Goal: Find specific page/section: Find specific page/section

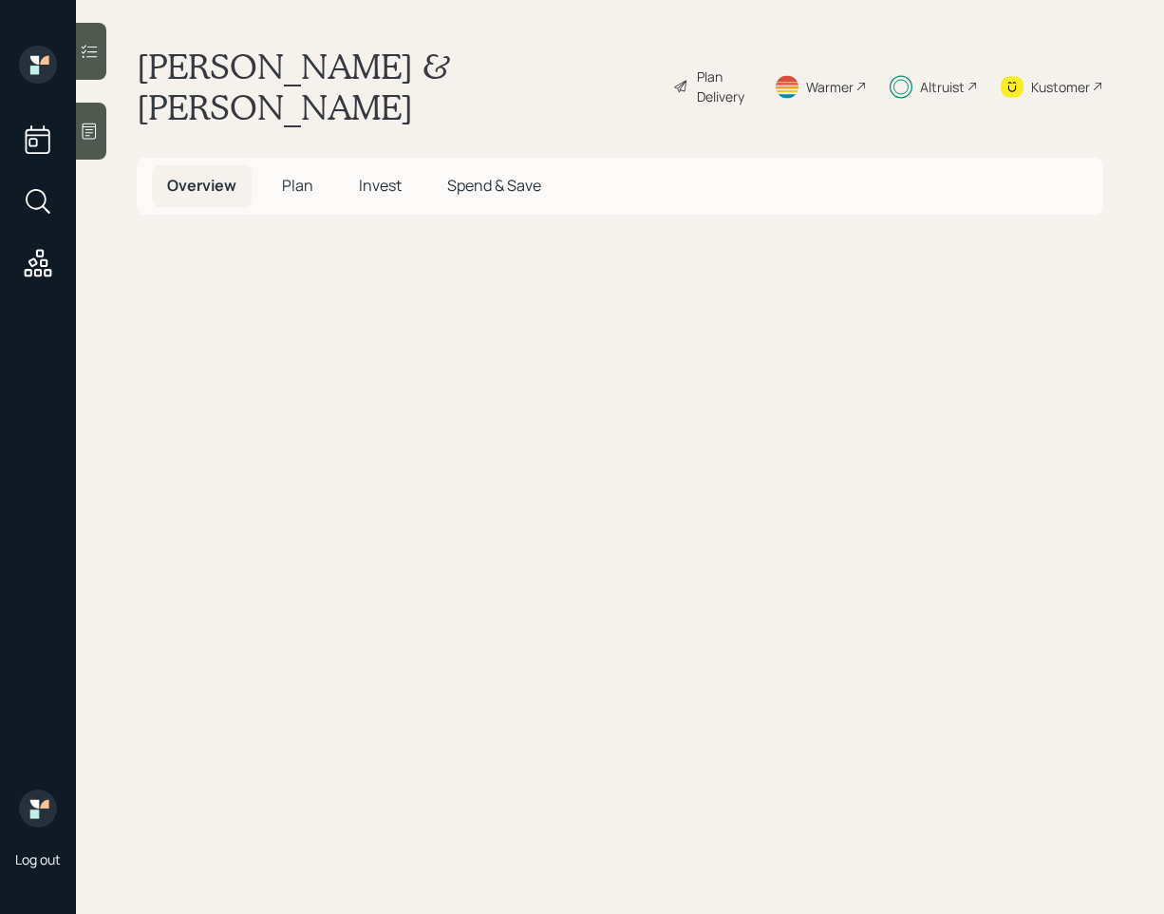
click at [101, 62] on div at bounding box center [91, 51] width 30 height 57
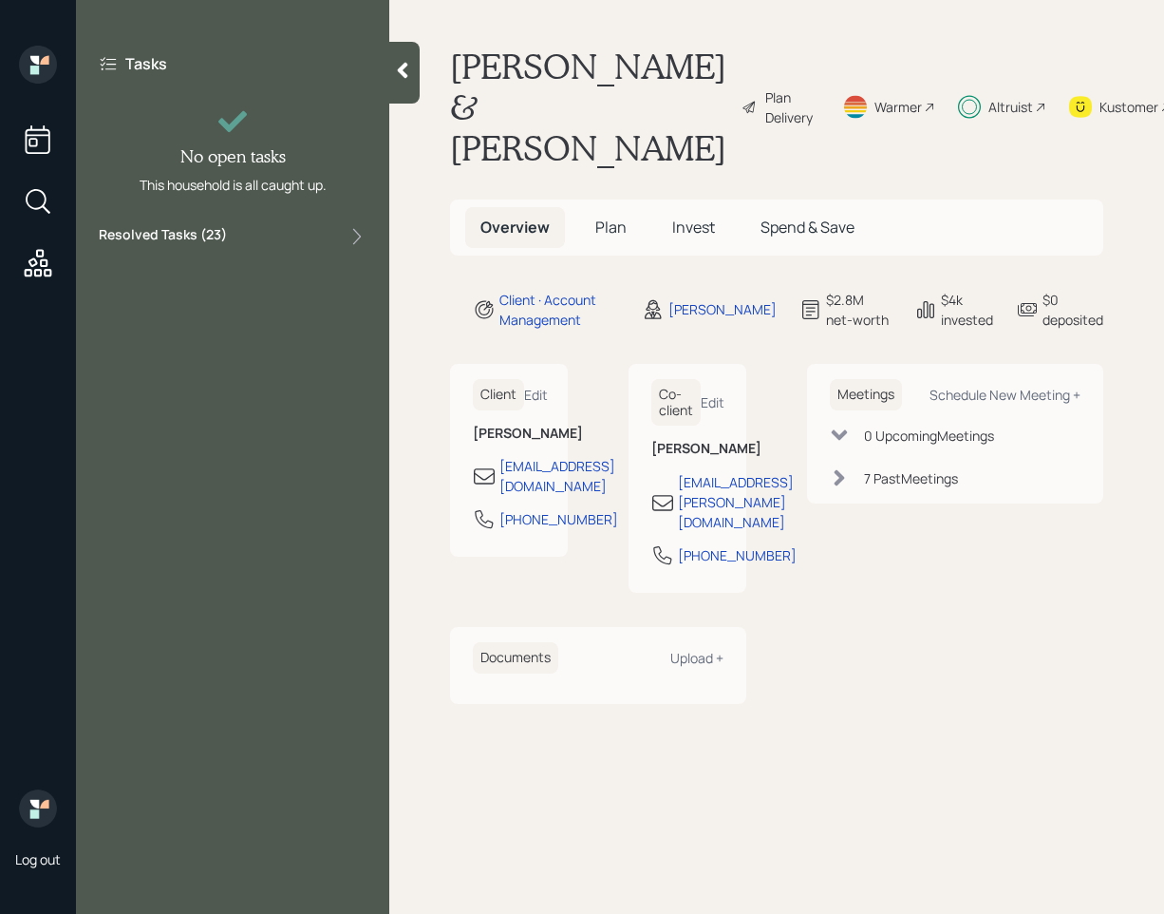
click at [274, 240] on div "Resolved Tasks ( 23 )" at bounding box center [233, 236] width 268 height 23
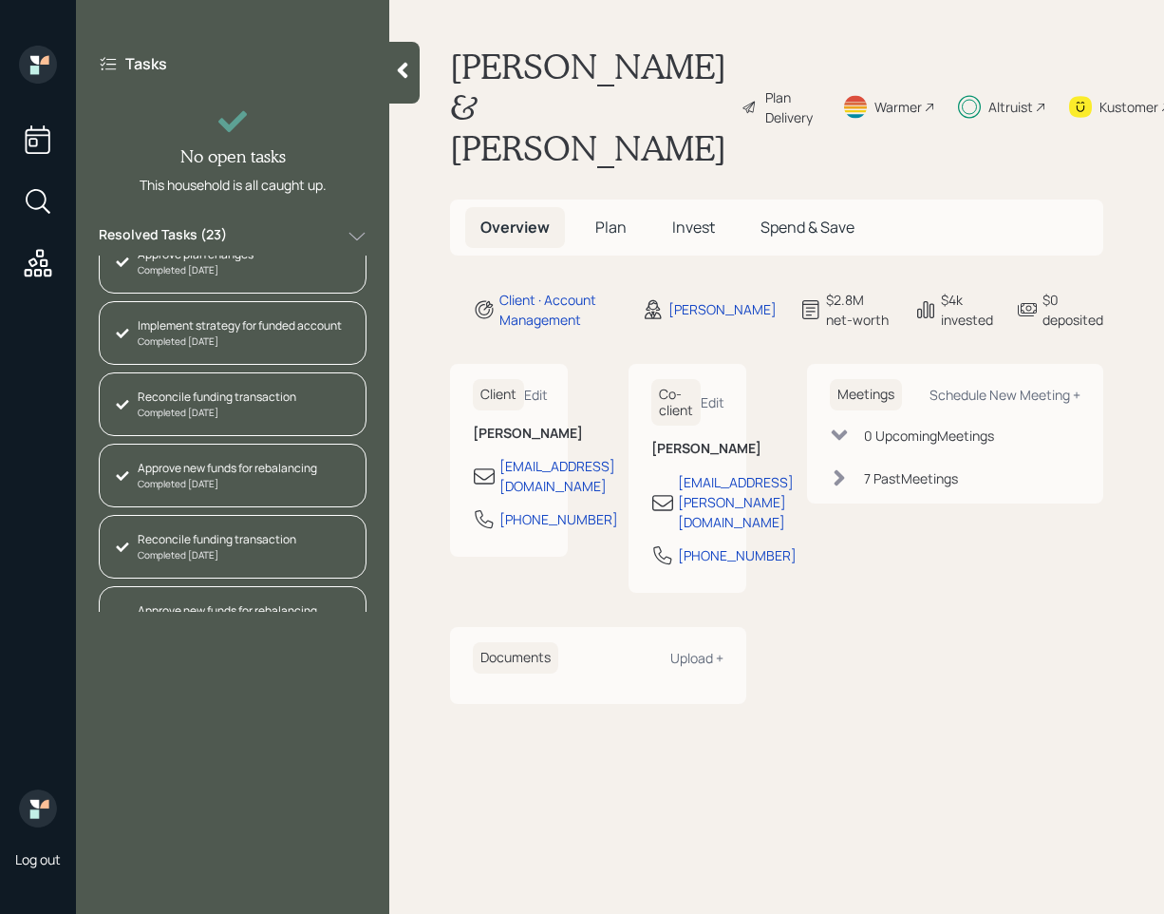
scroll to position [1275, 0]
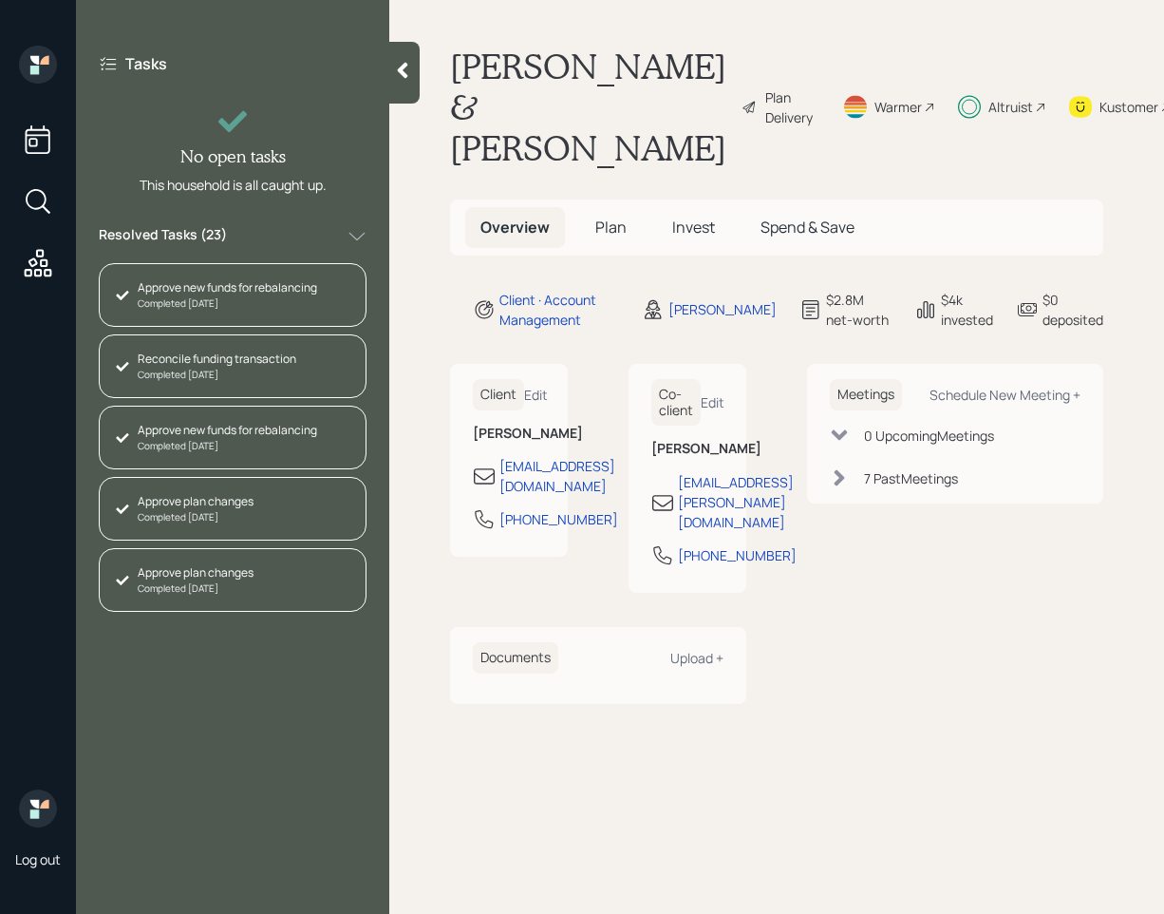
click at [742, 127] on div "Plan Delivery" at bounding box center [782, 107] width 80 height 123
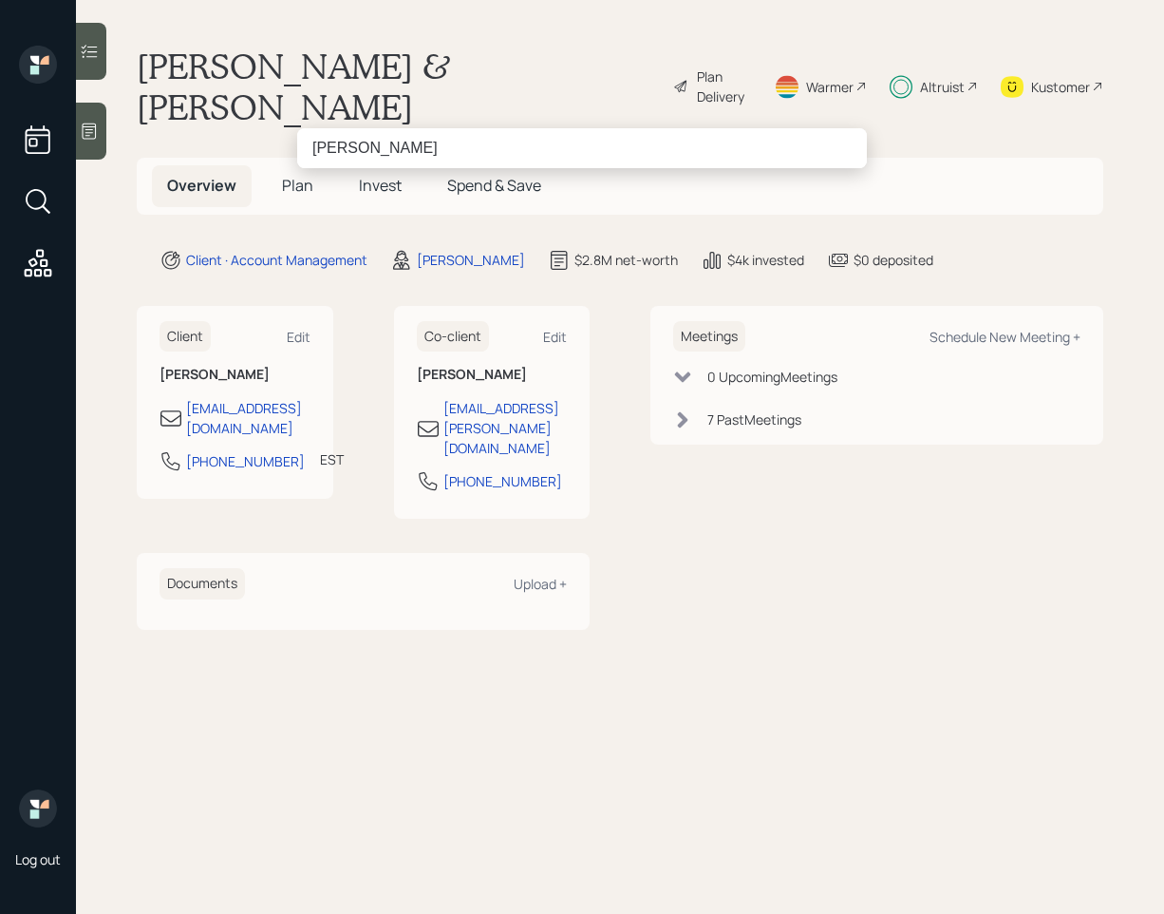
click at [412, 151] on input "[PERSON_NAME]" at bounding box center [582, 148] width 570 height 40
click at [329, 146] on input "[PERSON_NAME]" at bounding box center [582, 148] width 570 height 40
click at [388, 151] on input "batazzo" at bounding box center [582, 148] width 570 height 40
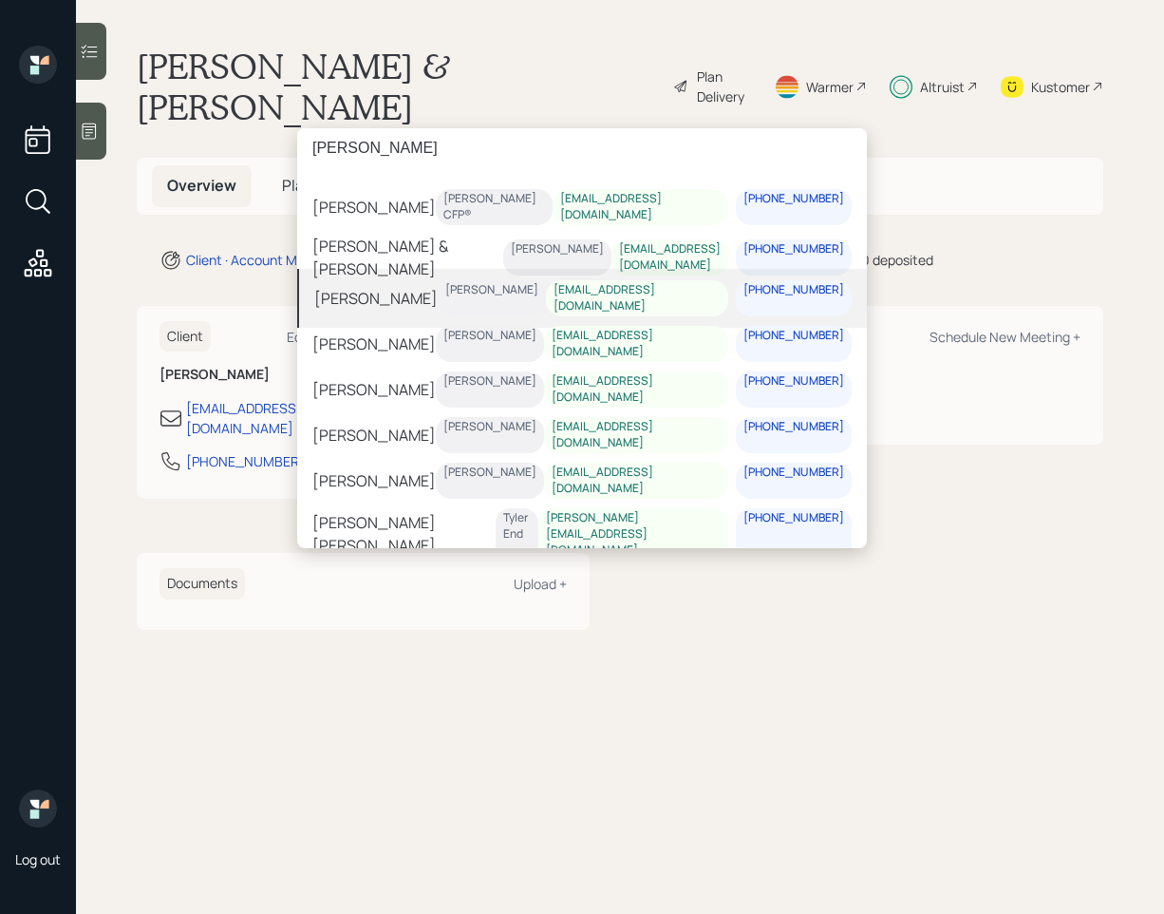
scroll to position [23, 0]
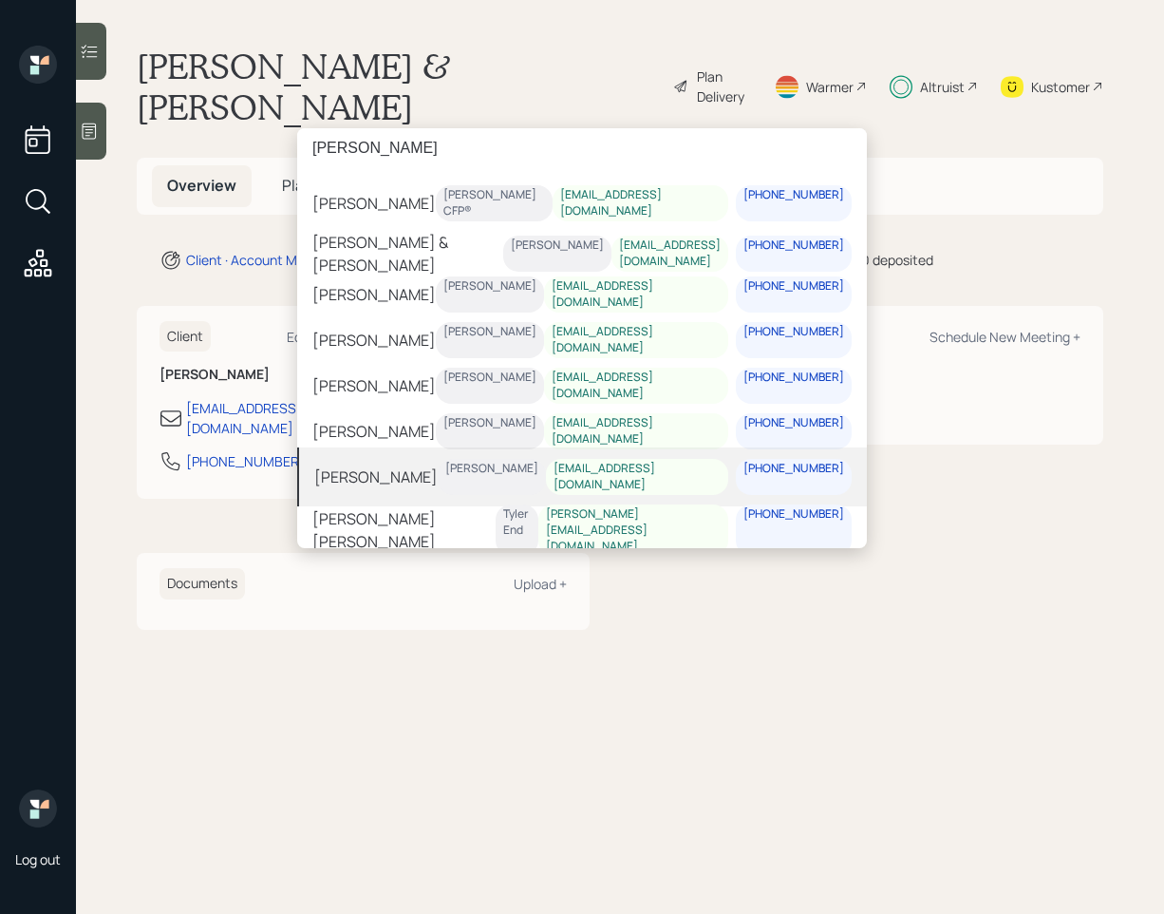
type input "[PERSON_NAME]"
click at [394, 464] on div "[PERSON_NAME]" at bounding box center [375, 475] width 123 height 23
